Goal: Transaction & Acquisition: Book appointment/travel/reservation

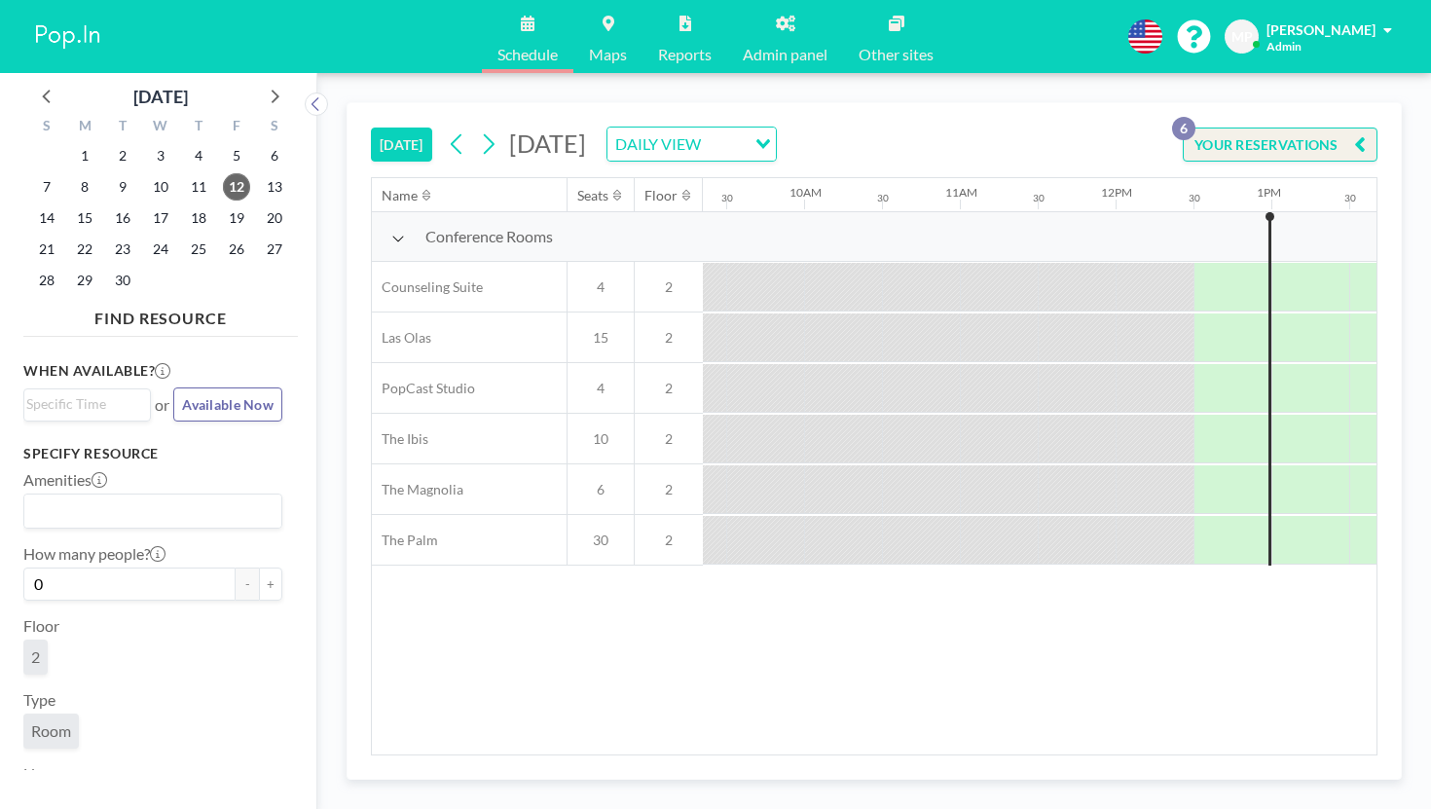
scroll to position [0, 1518]
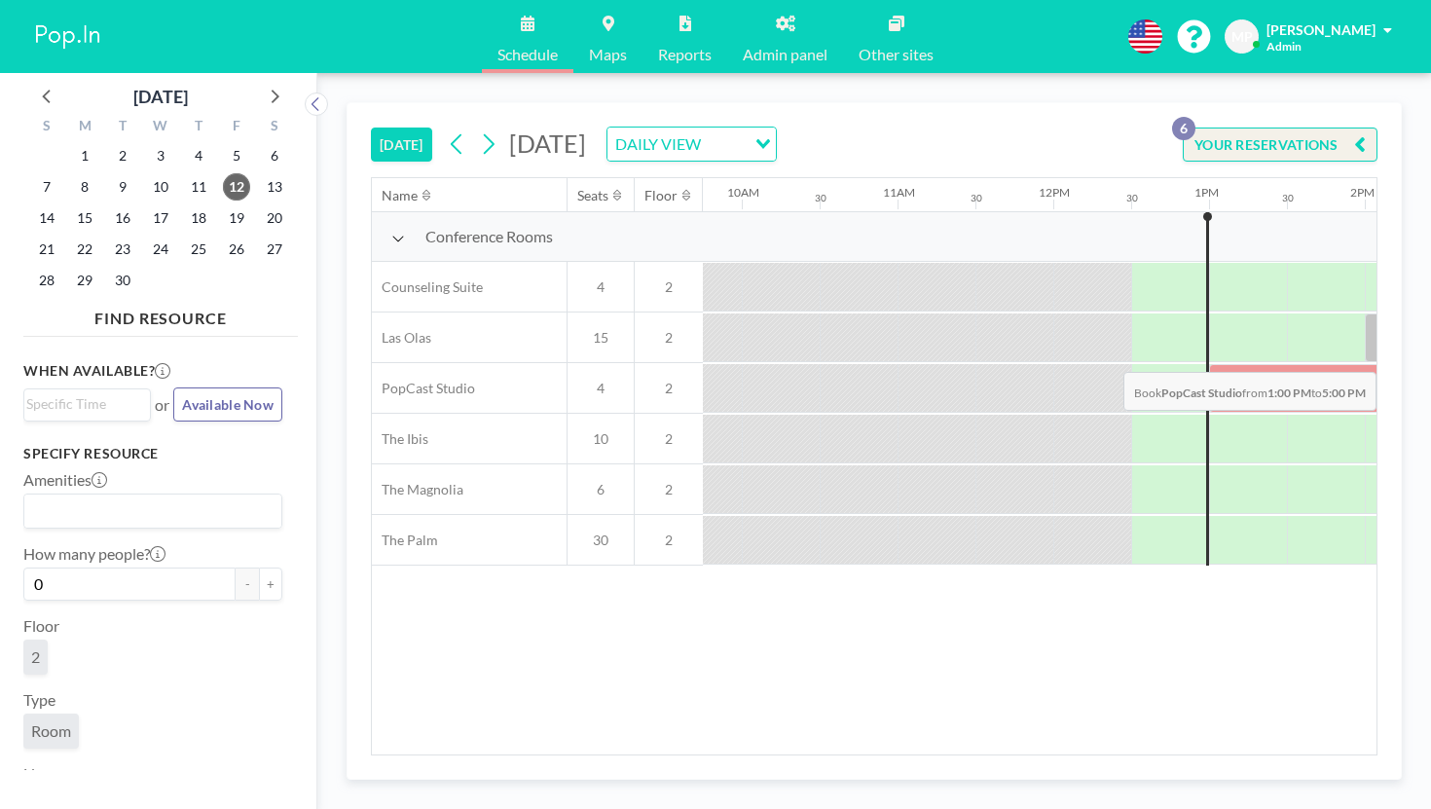
drag, startPoint x: 724, startPoint y: 318, endPoint x: 1182, endPoint y: 326, distance: 458.4
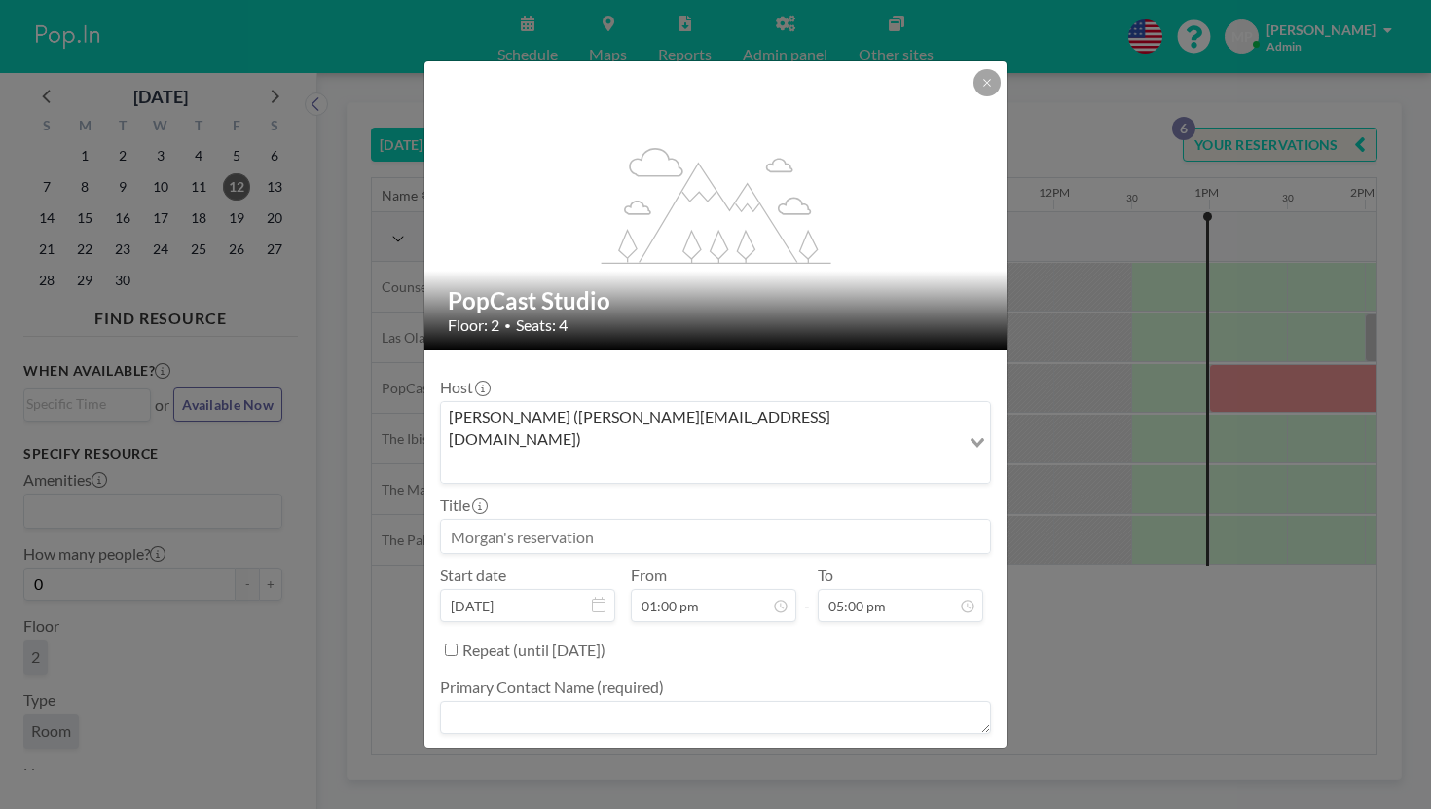
click at [632, 520] on input at bounding box center [715, 536] width 549 height 33
type input "L"
type input "[PERSON_NAME] KCx"
click at [599, 701] on textarea at bounding box center [715, 717] width 551 height 33
type textarea "[PERSON_NAME]"
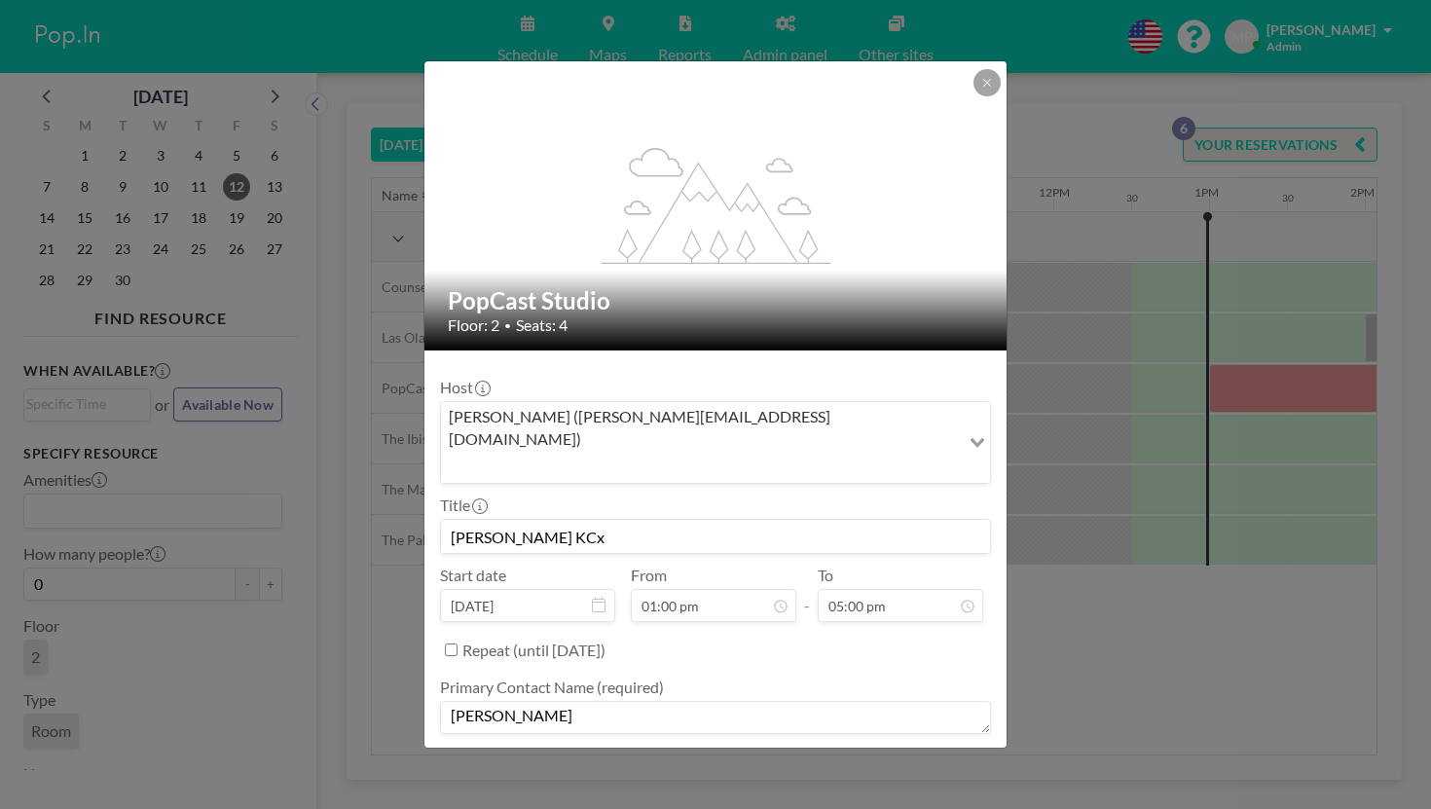
click at [603, 773] on textarea at bounding box center [715, 789] width 551 height 33
type textarea "="
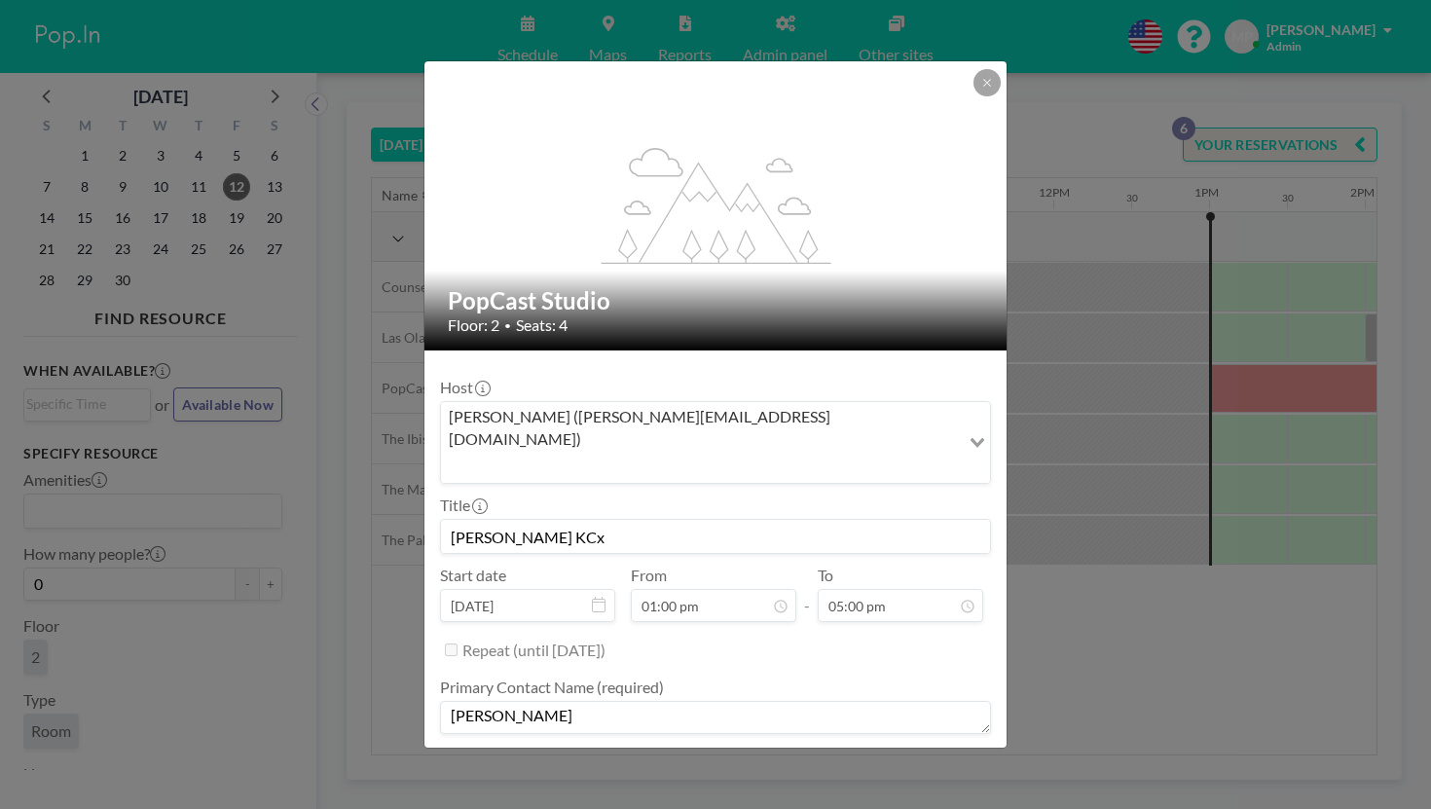
type textarea "="
click at [591, 773] on textarea "=" at bounding box center [715, 789] width 551 height 33
type textarea "-"
type textarea "="
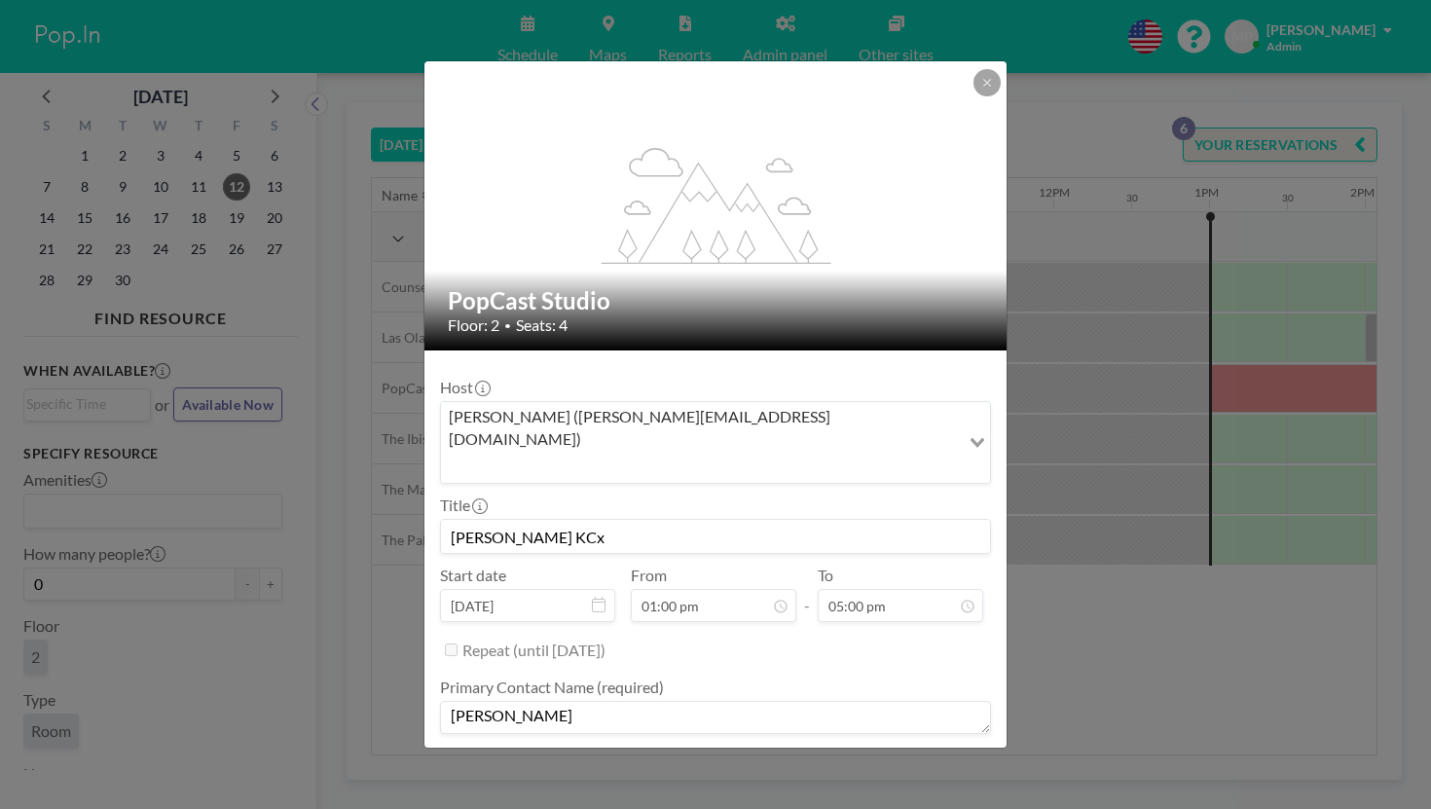
scroll to position [62, 0]
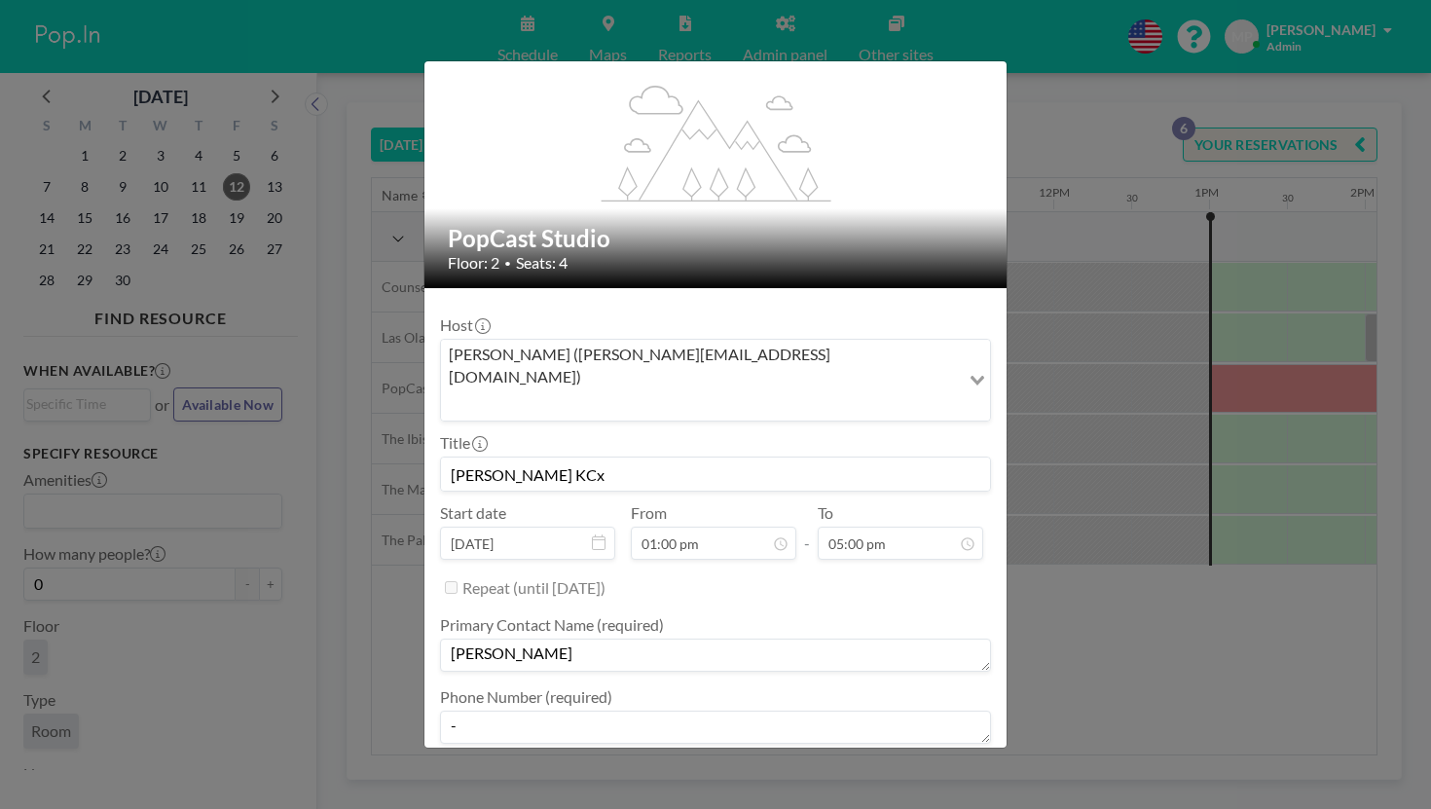
type textarea "-"
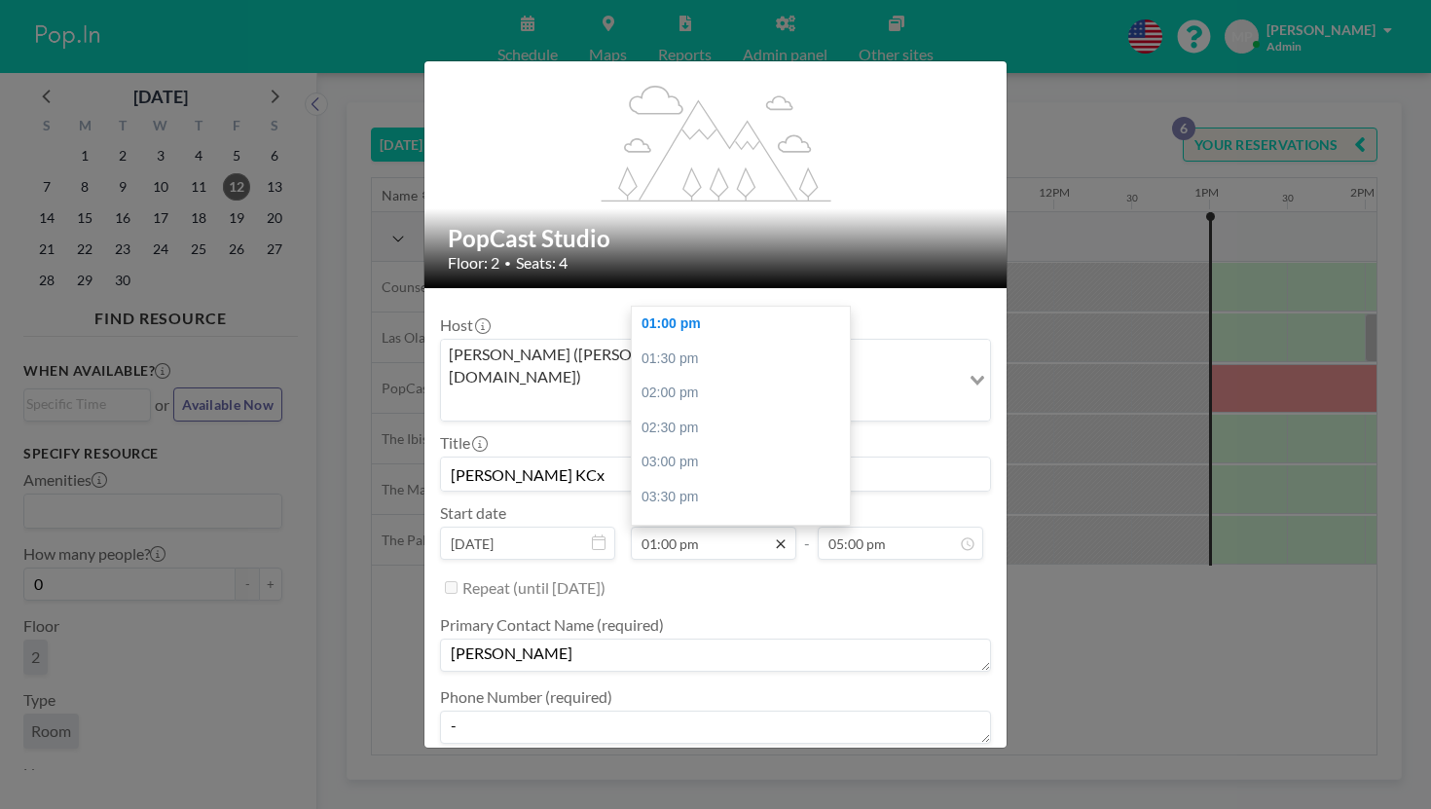
click at [773, 535] on icon at bounding box center [781, 543] width 16 height 16
click at [702, 342] on div "01:30 pm" at bounding box center [741, 359] width 218 height 35
type input "01:30 pm"
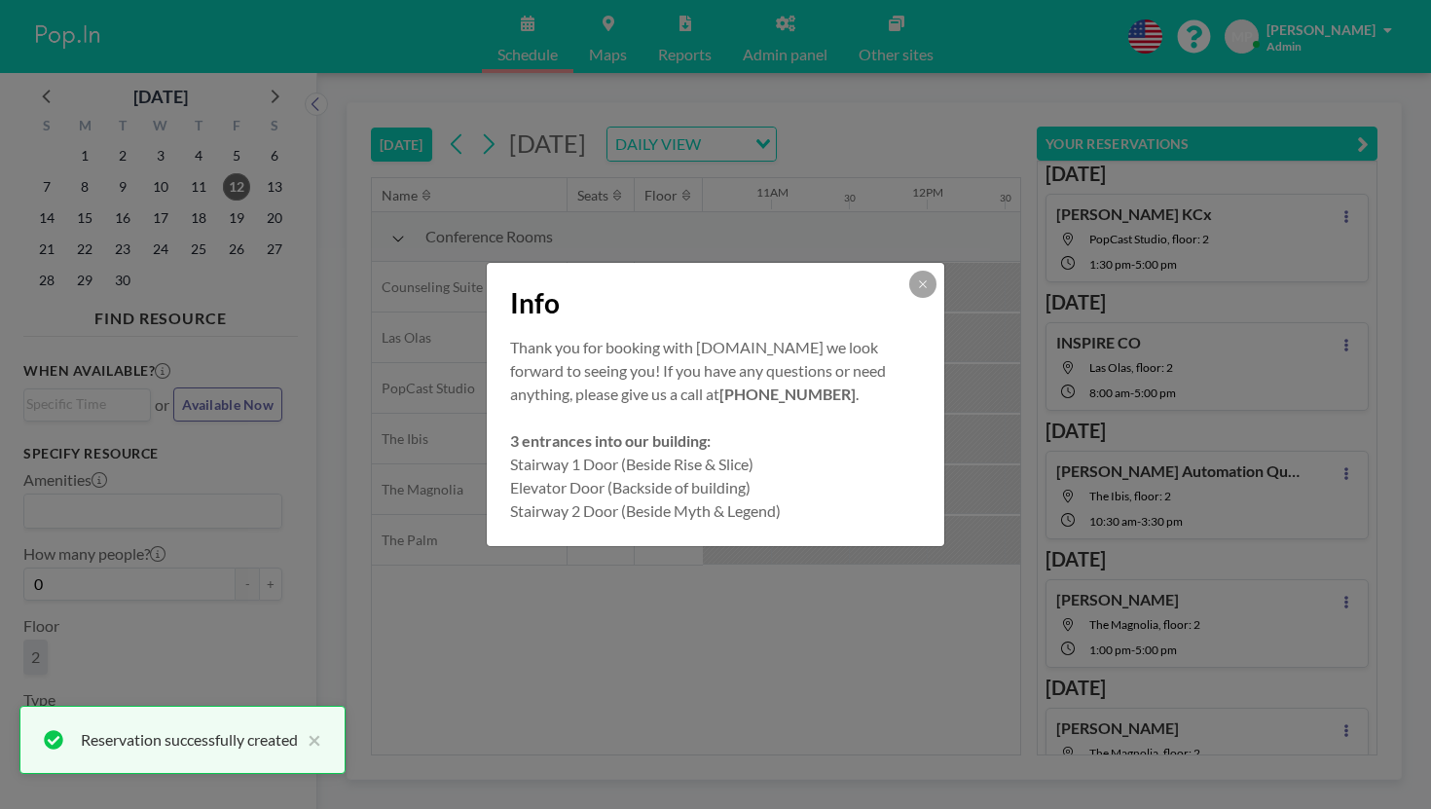
scroll to position [0, 0]
click at [868, 311] on div "Info" at bounding box center [715, 299] width 457 height 73
click at [917, 290] on icon at bounding box center [923, 284] width 12 height 12
